Goal: Transaction & Acquisition: Purchase product/service

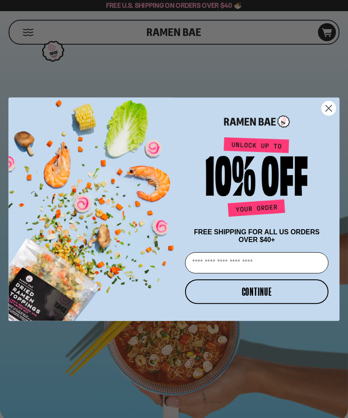
click at [265, 263] on input "Email" at bounding box center [256, 262] width 143 height 21
type input "**********"
click at [257, 292] on button "CONTINUE" at bounding box center [256, 291] width 143 height 24
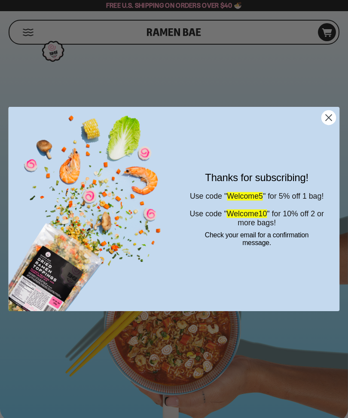
click at [331, 117] on circle "Close dialog" at bounding box center [328, 118] width 14 height 14
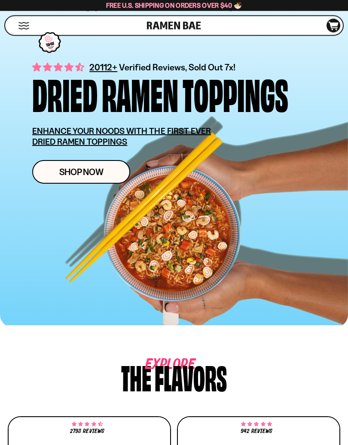
scroll to position [94, 0]
click at [94, 173] on span "Shop Now" at bounding box center [81, 171] width 44 height 9
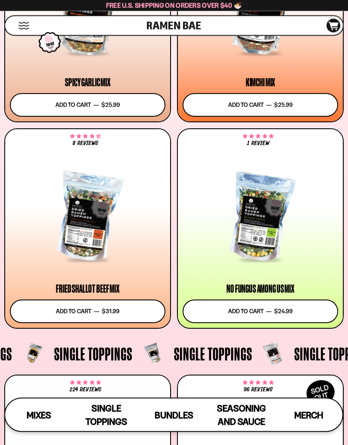
scroll to position [563, 0]
click at [91, 233] on div at bounding box center [87, 217] width 155 height 87
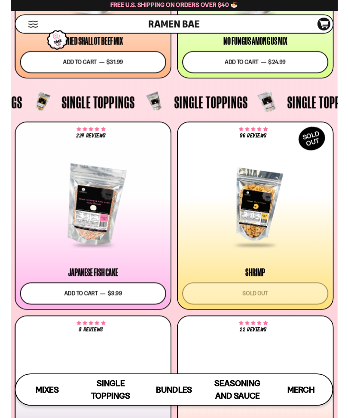
scroll to position [831, 0]
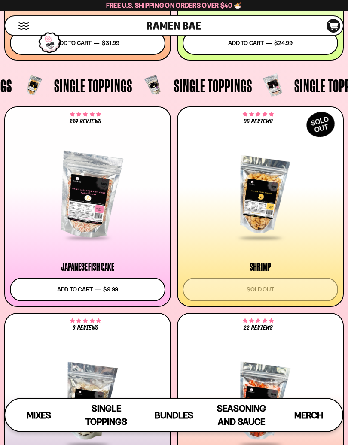
click at [312, 205] on div at bounding box center [259, 195] width 155 height 87
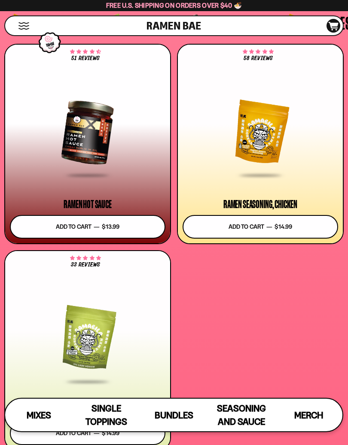
scroll to position [3244, 0]
click at [307, 91] on div at bounding box center [259, 133] width 155 height 87
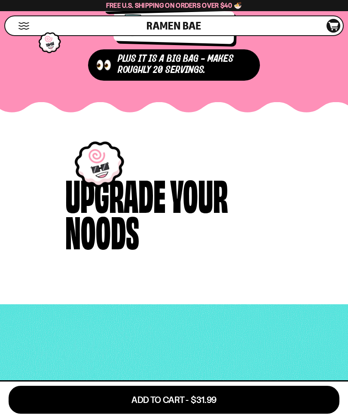
scroll to position [1305, 0]
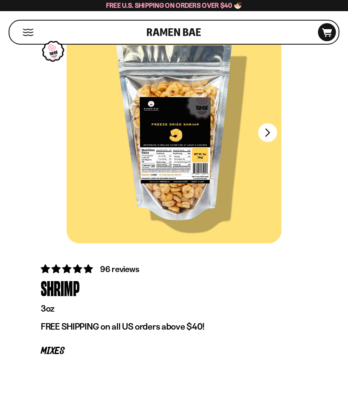
scroll to position [34, 0]
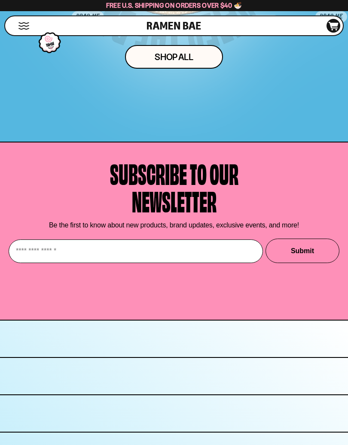
scroll to position [4314, 0]
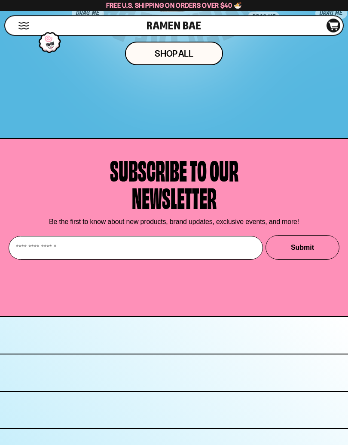
click at [21, 26] on button "Mobile Menu Trigger" at bounding box center [24, 25] width 12 height 7
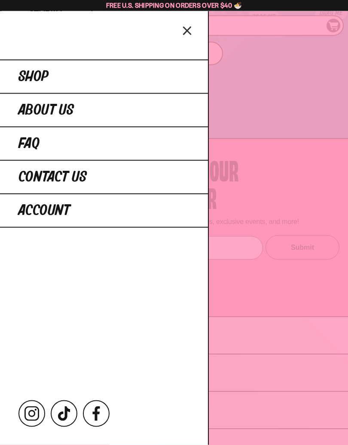
scroll to position [4314, 0]
click at [189, 26] on icon "Close menu" at bounding box center [187, 31] width 15 height 16
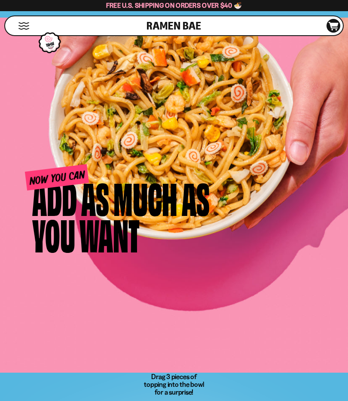
scroll to position [3543, 0]
